Goal: Transaction & Acquisition: Purchase product/service

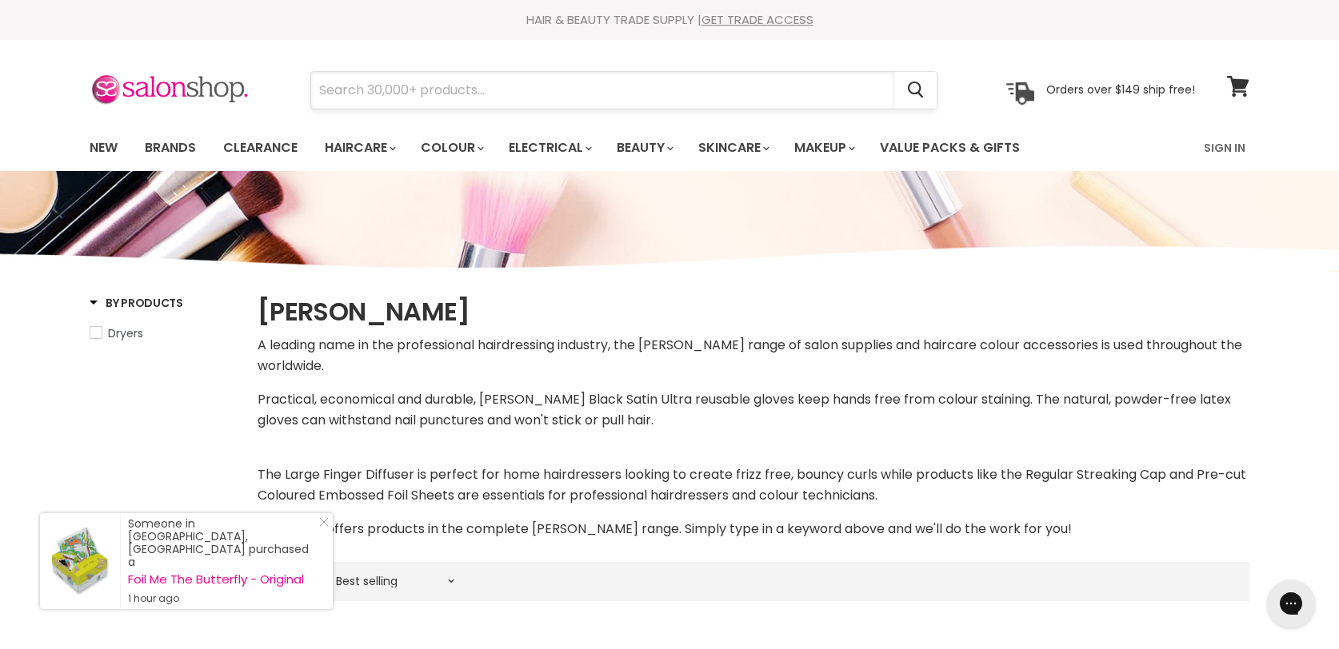
click at [452, 93] on input "Search" at bounding box center [602, 90] width 583 height 37
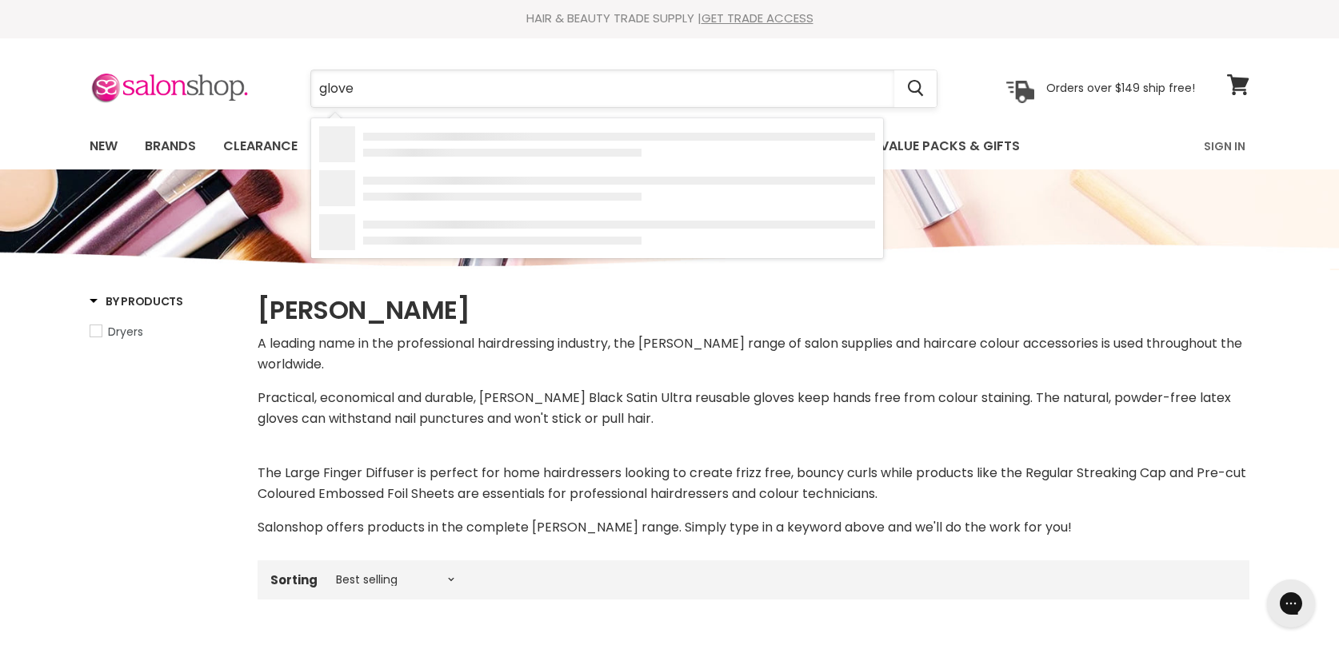
type input "gloves"
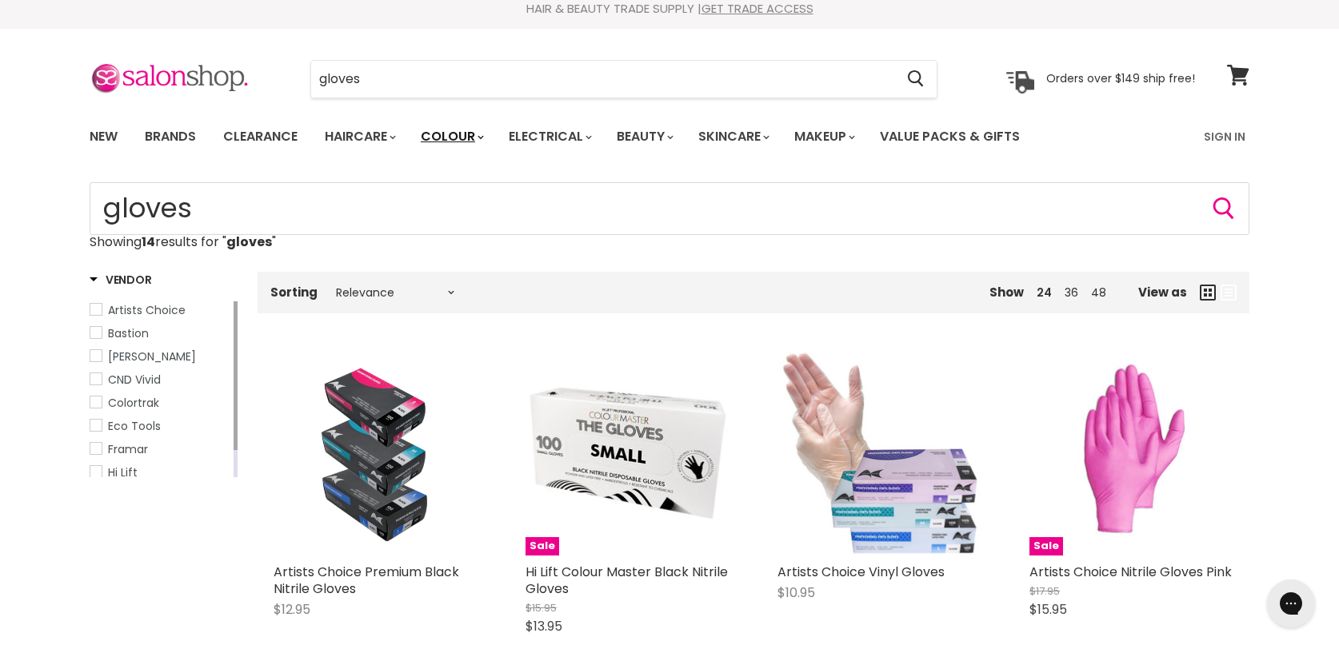
scroll to position [13, 0]
